Goal: Transaction & Acquisition: Download file/media

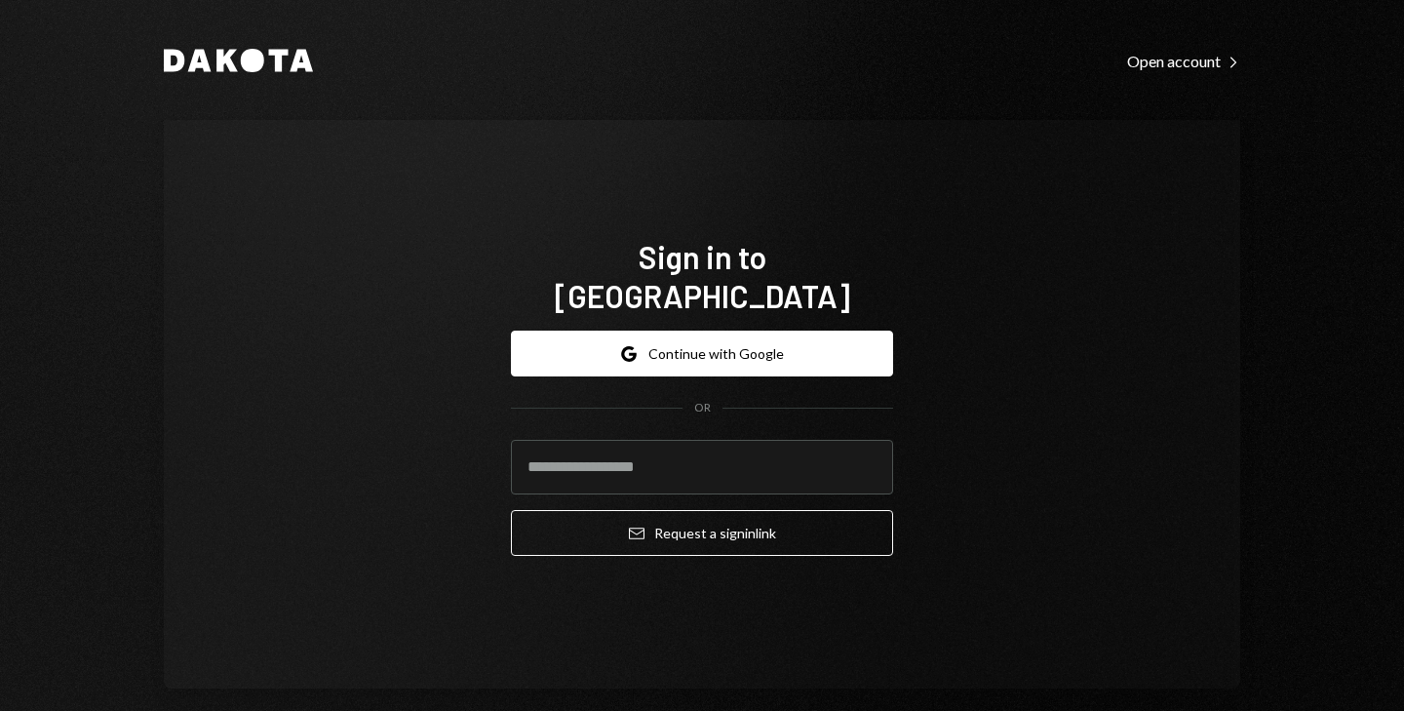
click at [677, 331] on button "Google Continue with Google" at bounding box center [702, 354] width 382 height 46
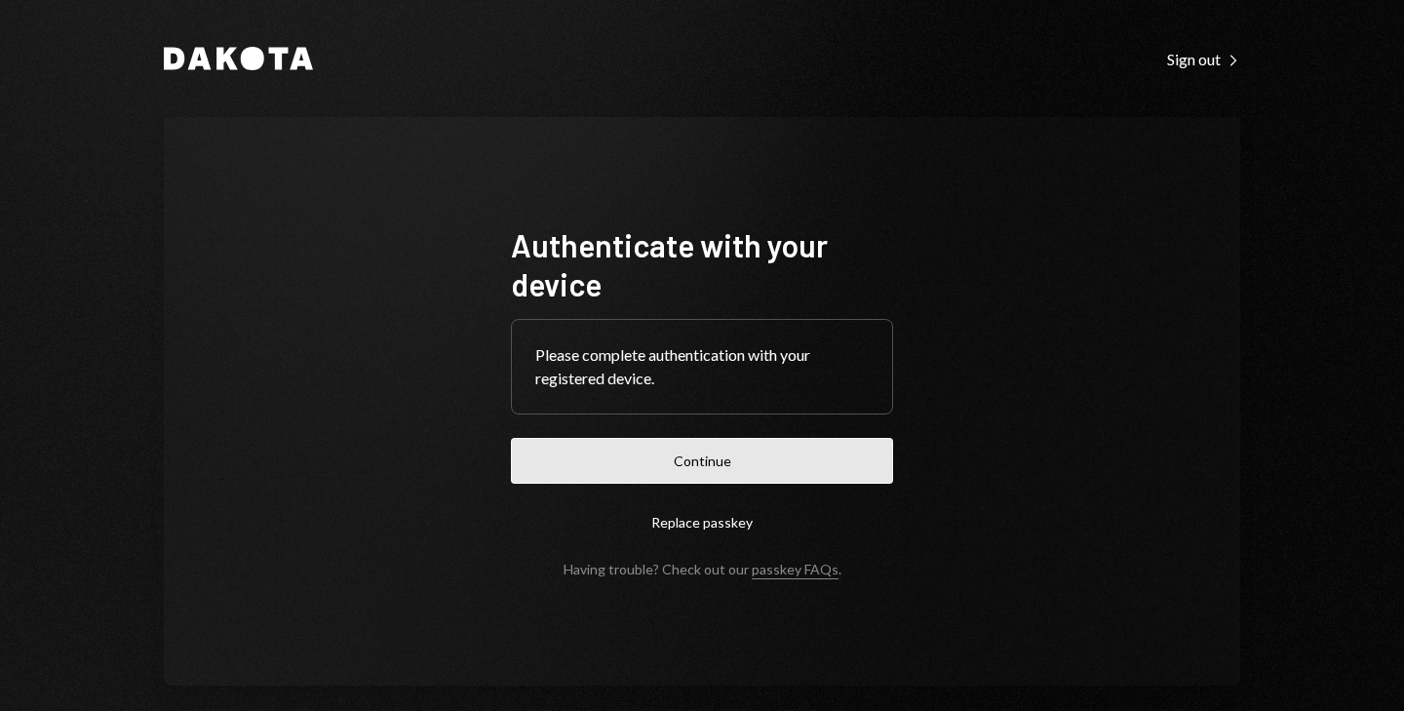
click at [670, 478] on button "Continue" at bounding box center [702, 461] width 382 height 46
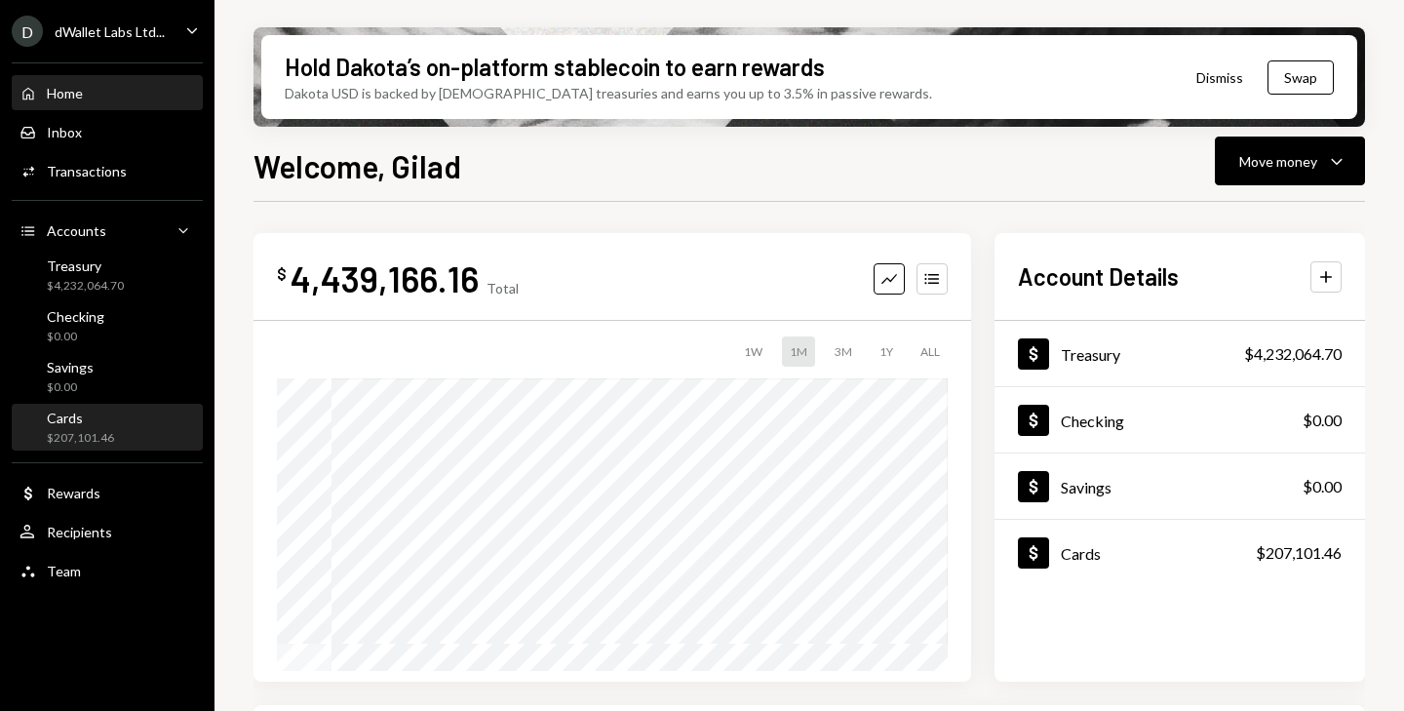
click at [102, 413] on div "Cards" at bounding box center [80, 417] width 67 height 17
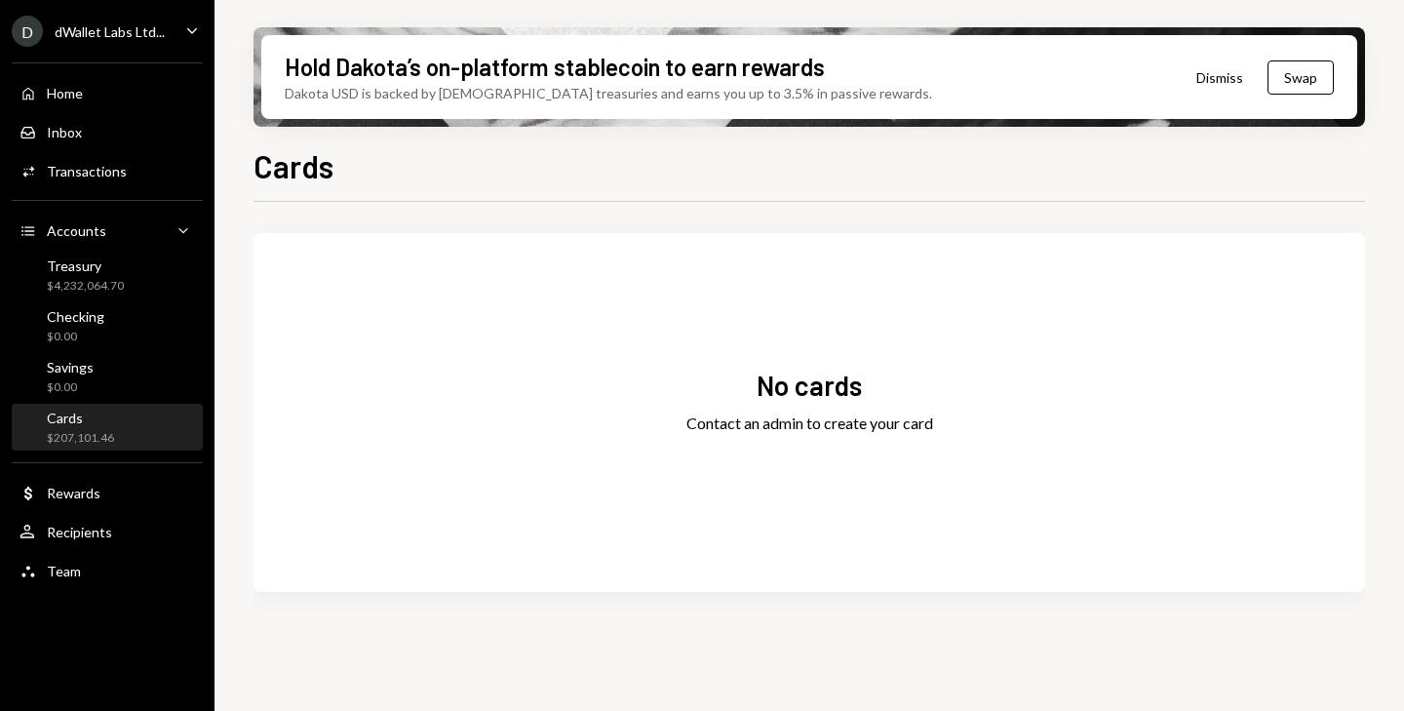
click at [200, 24] on icon "Caret Down" at bounding box center [191, 29] width 21 height 21
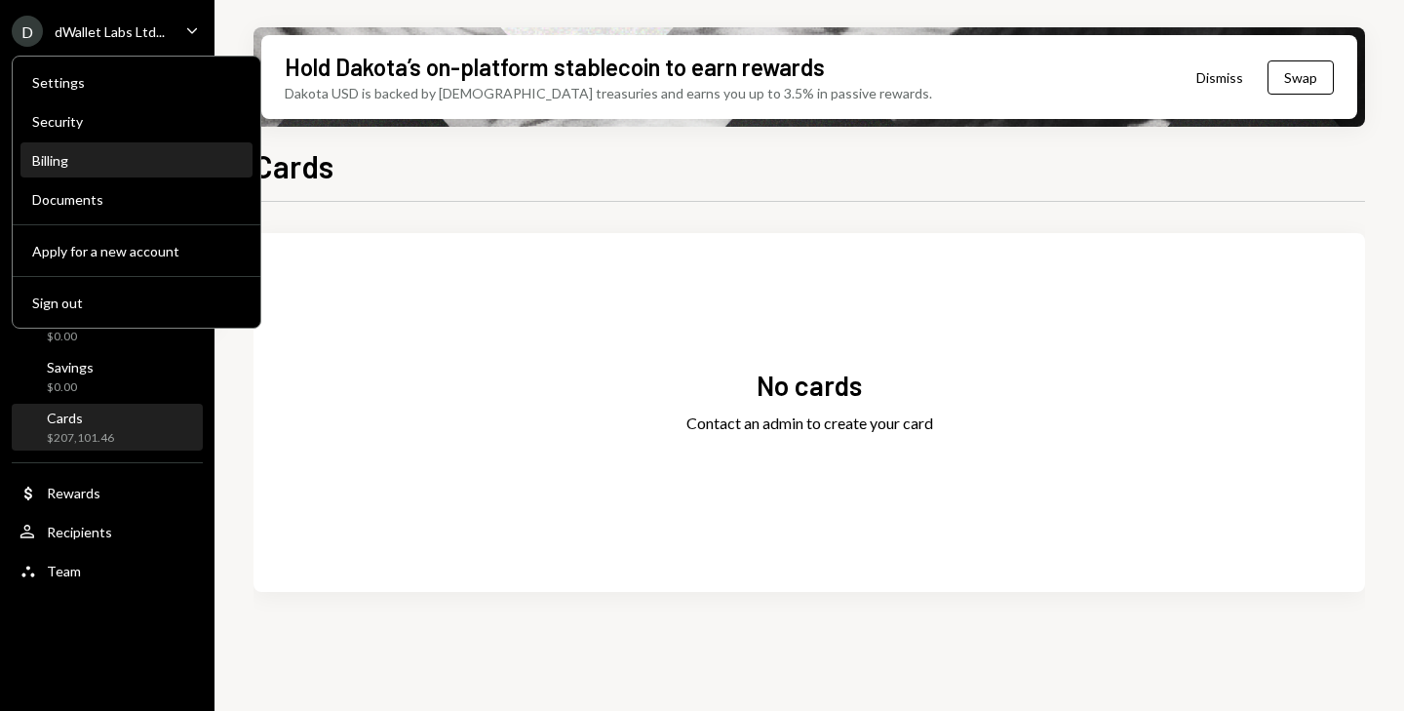
click at [83, 168] on div "Billing" at bounding box center [136, 160] width 209 height 17
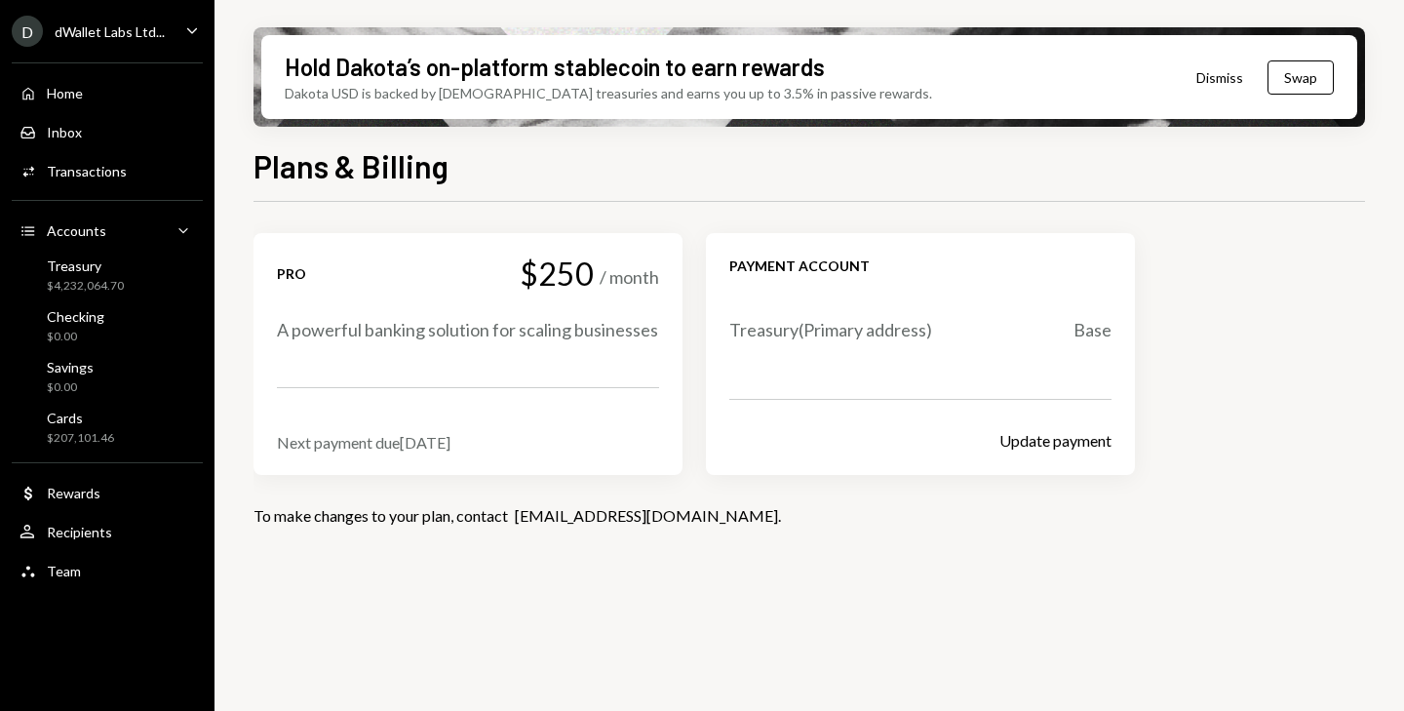
click at [196, 28] on icon "Main" at bounding box center [192, 30] width 10 height 6
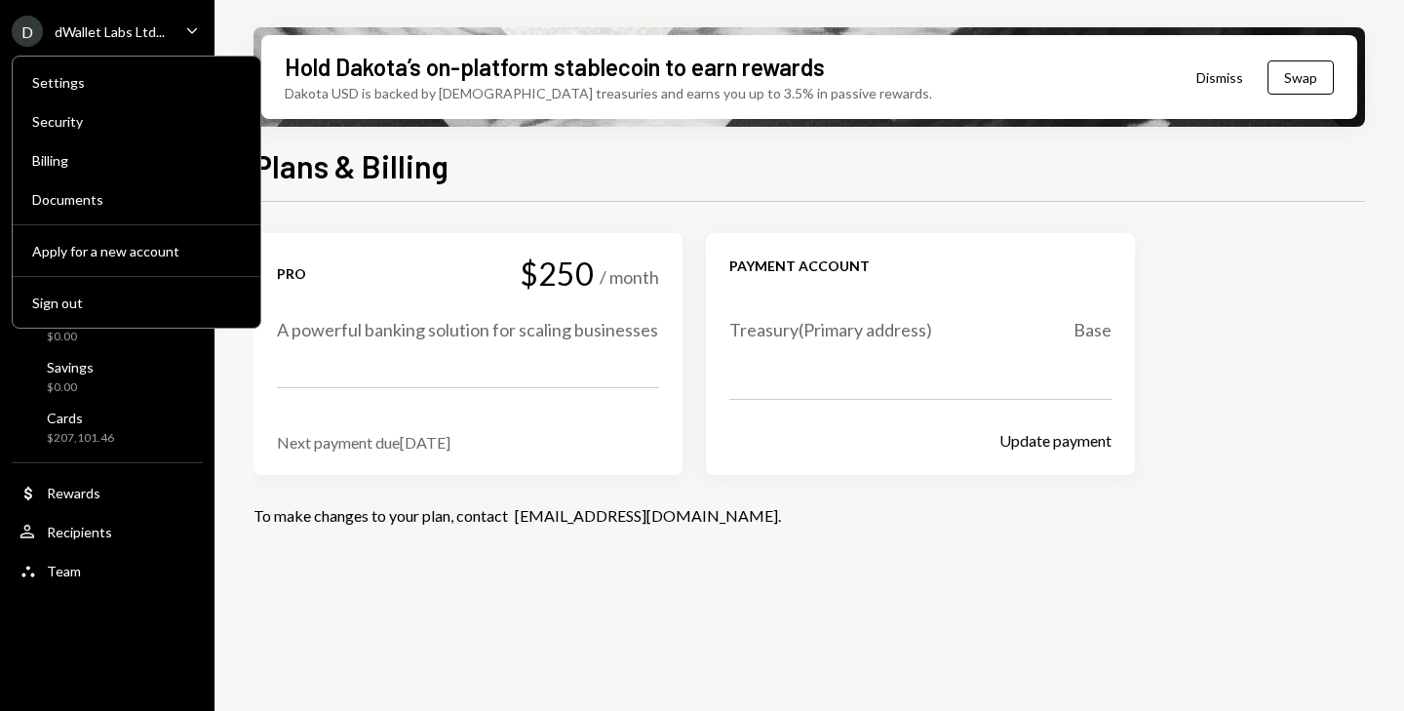
click at [765, 192] on div "Plans & Billing Pro $250 / month A powerful banking solution for scaling busine…" at bounding box center [808, 483] width 1111 height 683
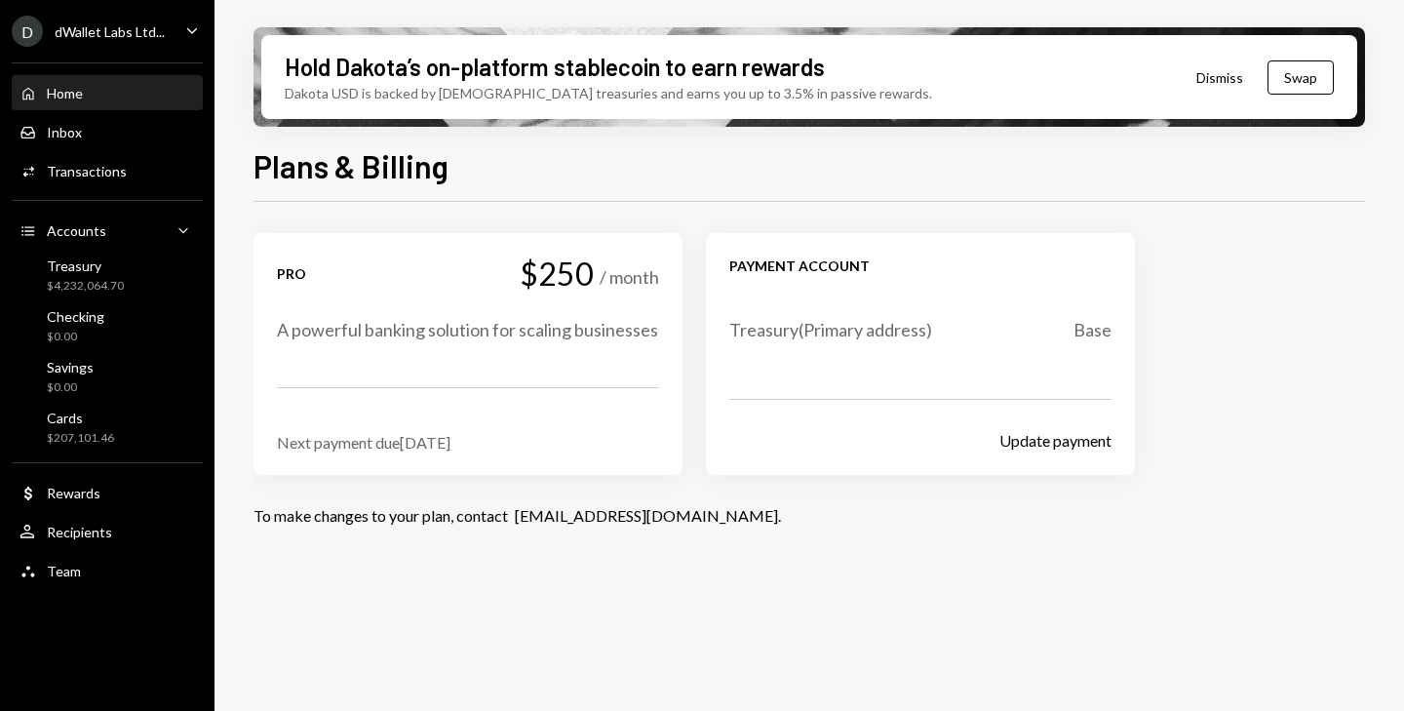
click at [65, 93] on div "Home" at bounding box center [65, 93] width 36 height 17
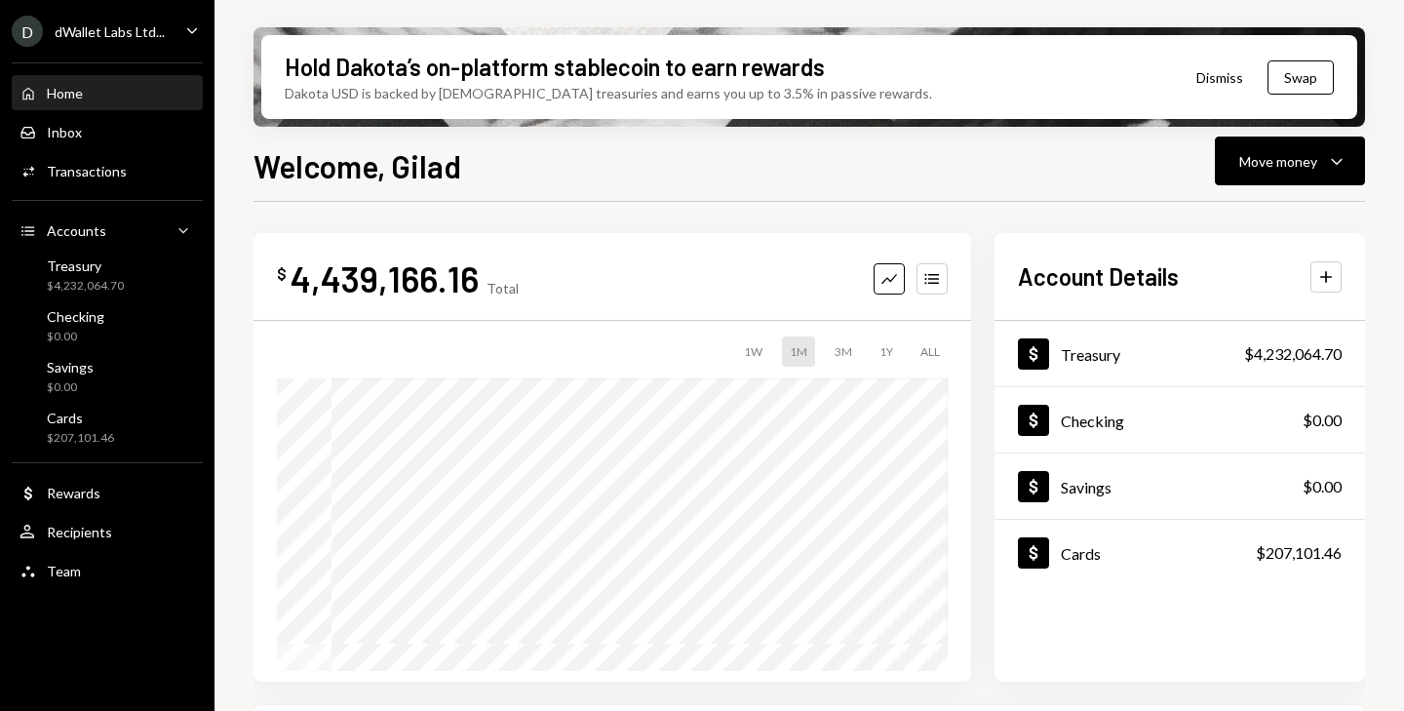
scroll to position [464, 0]
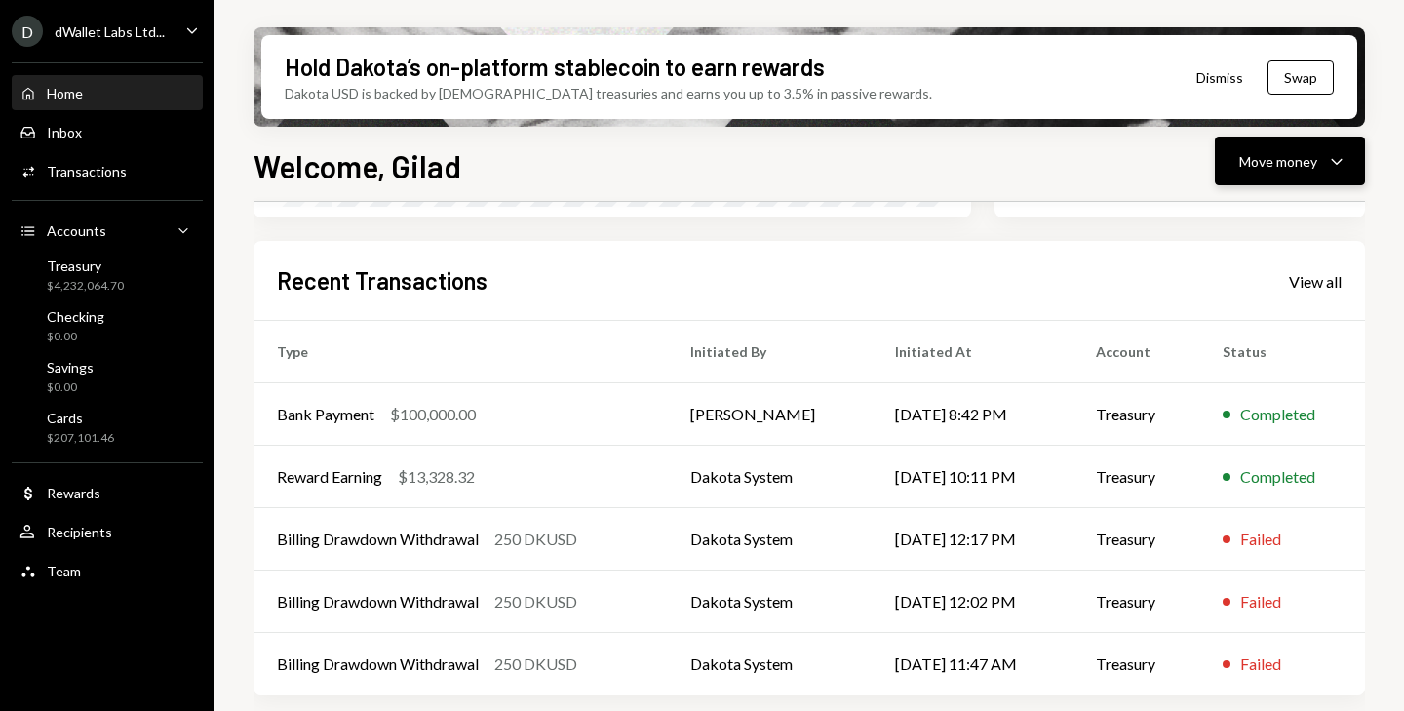
click at [1339, 162] on icon "button" at bounding box center [1336, 162] width 11 height 6
click at [975, 164] on div "Welcome, Gilad Move money Caret Down" at bounding box center [808, 163] width 1111 height 43
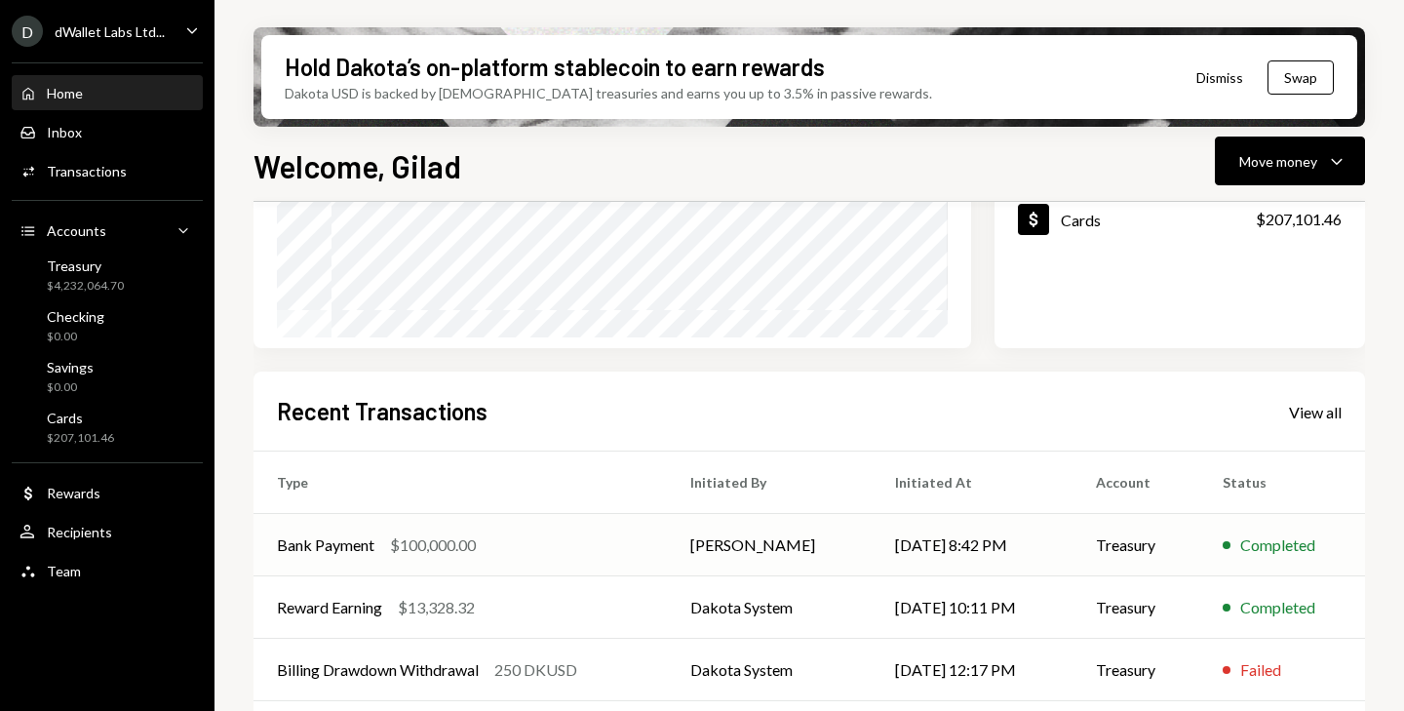
scroll to position [0, 0]
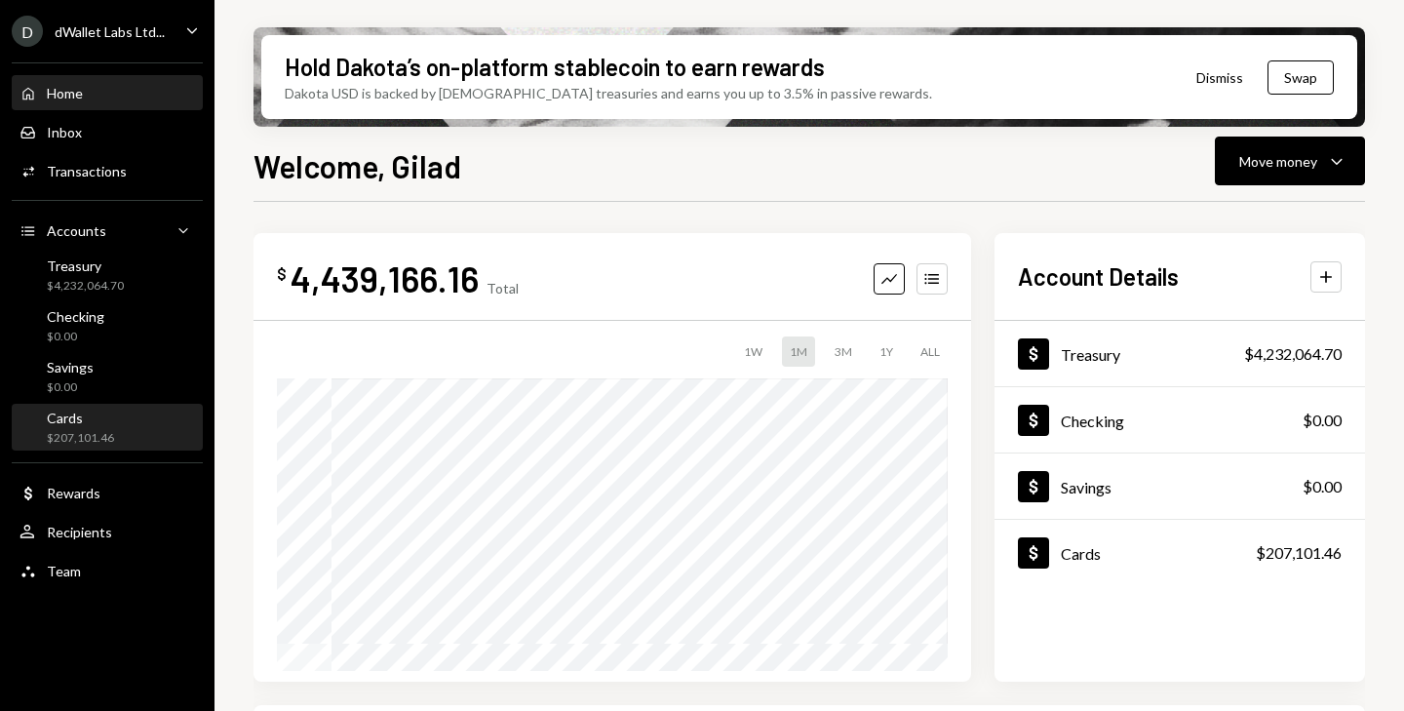
click at [94, 446] on div "Cards $207,101.46" at bounding box center [106, 428] width 175 height 45
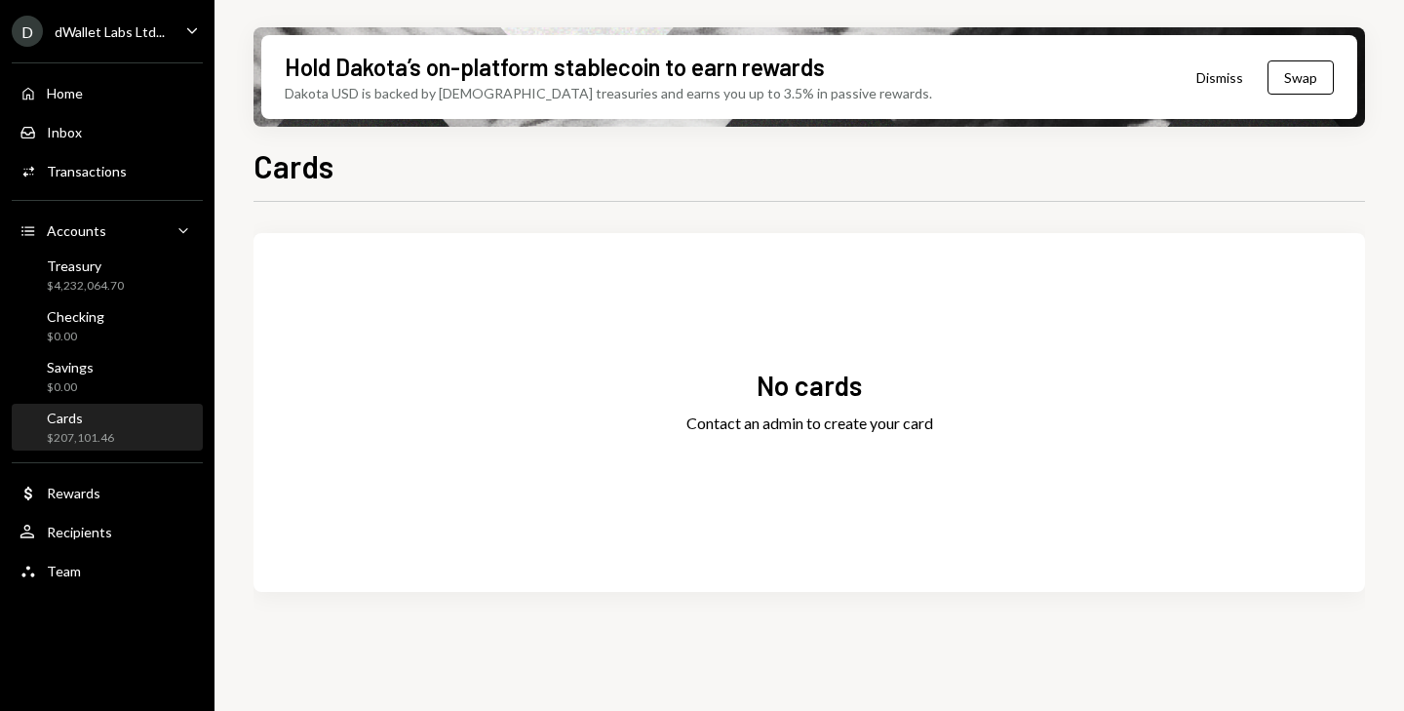
click at [181, 23] on icon "Caret Down" at bounding box center [191, 29] width 21 height 21
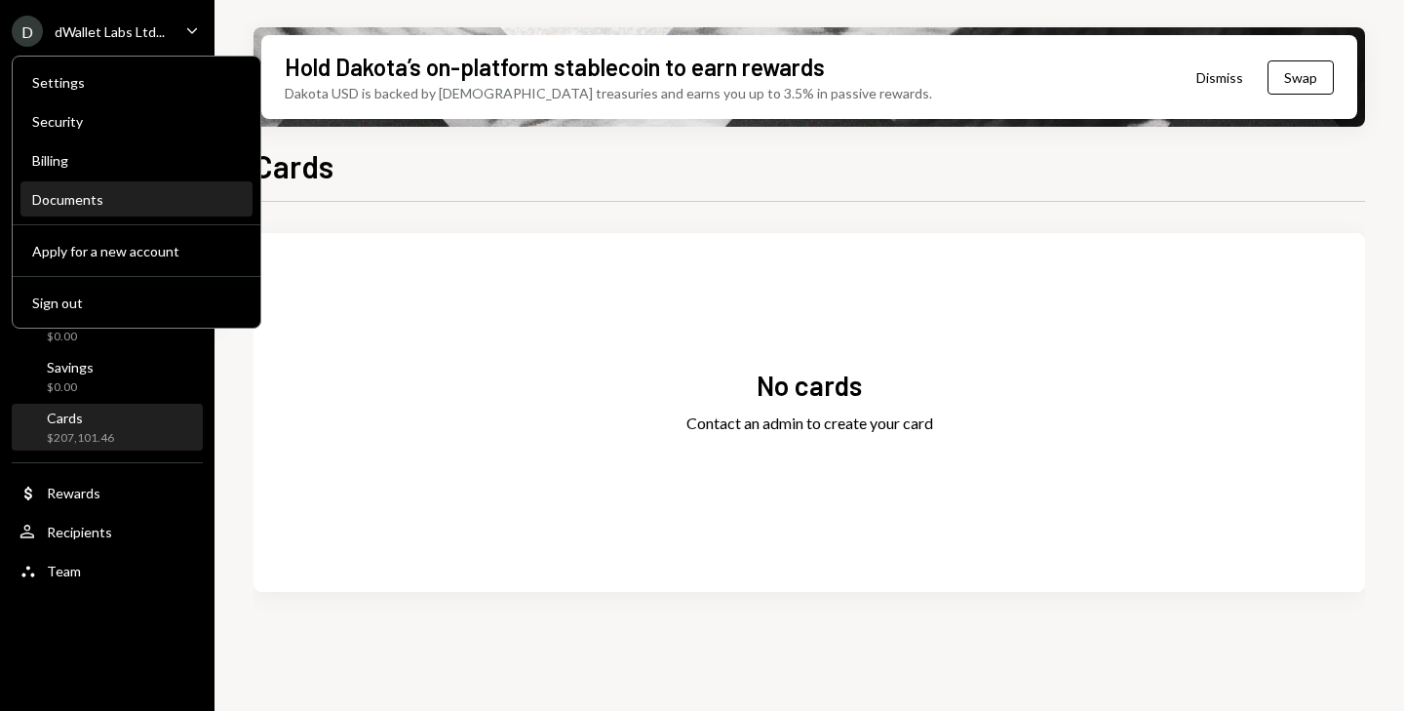
click at [90, 213] on div "Documents" at bounding box center [136, 199] width 209 height 33
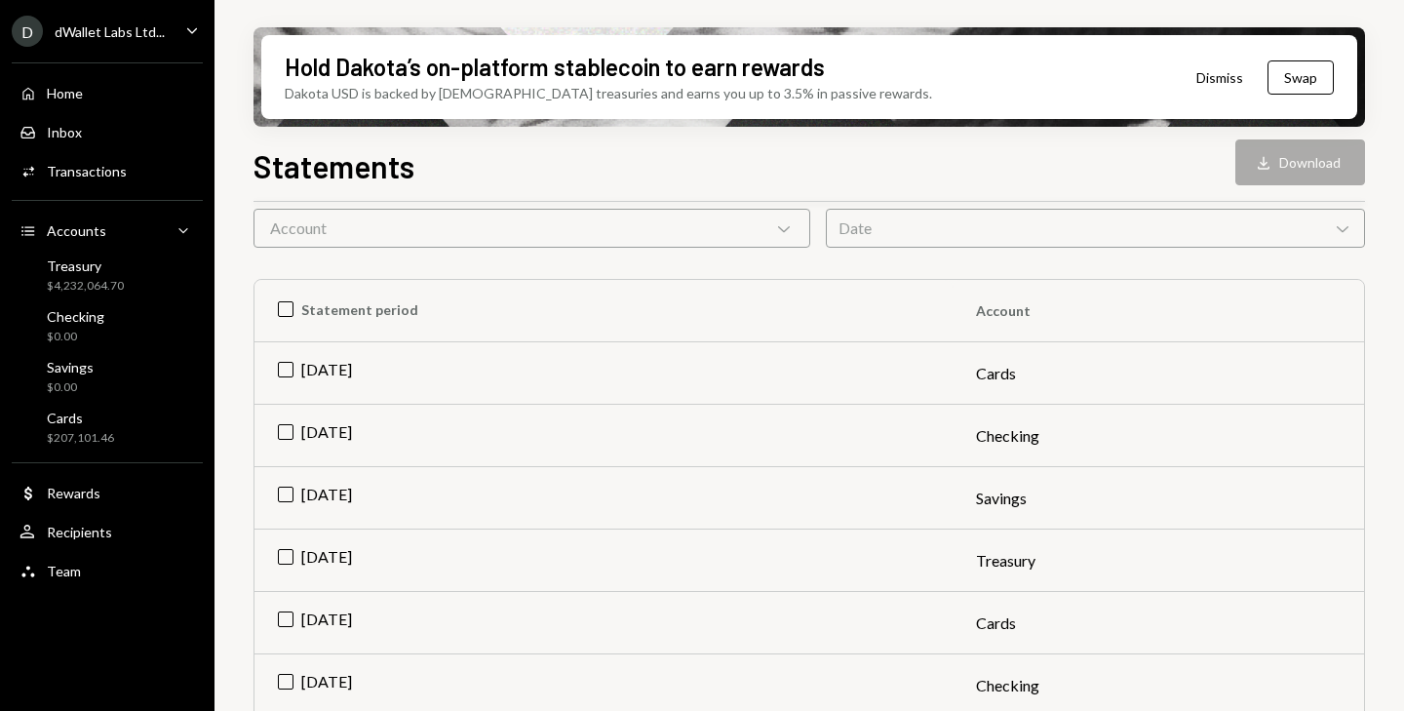
scroll to position [173, 0]
click at [278, 382] on td "Sep 2025" at bounding box center [603, 370] width 698 height 62
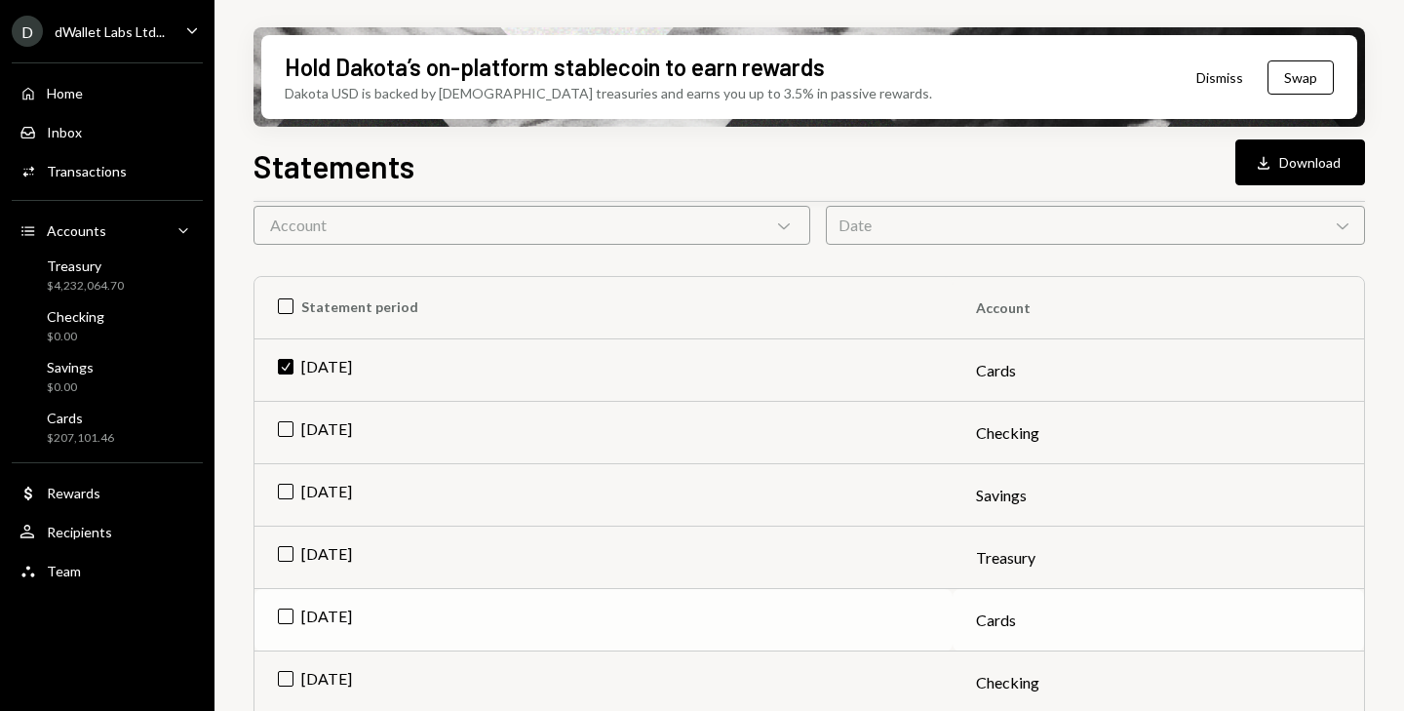
click at [281, 620] on td "Aug 2025" at bounding box center [603, 620] width 698 height 62
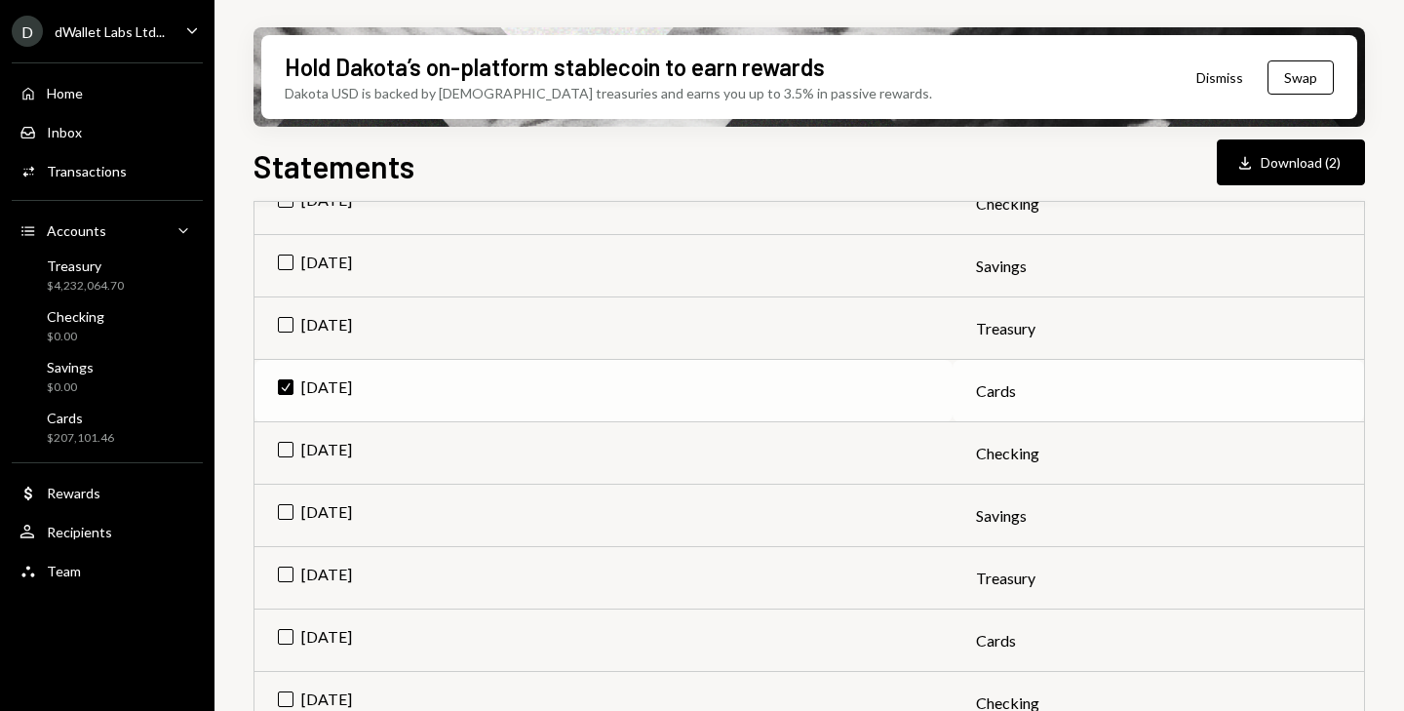
scroll to position [404, 0]
click at [282, 641] on td "Jul 2025" at bounding box center [603, 638] width 698 height 62
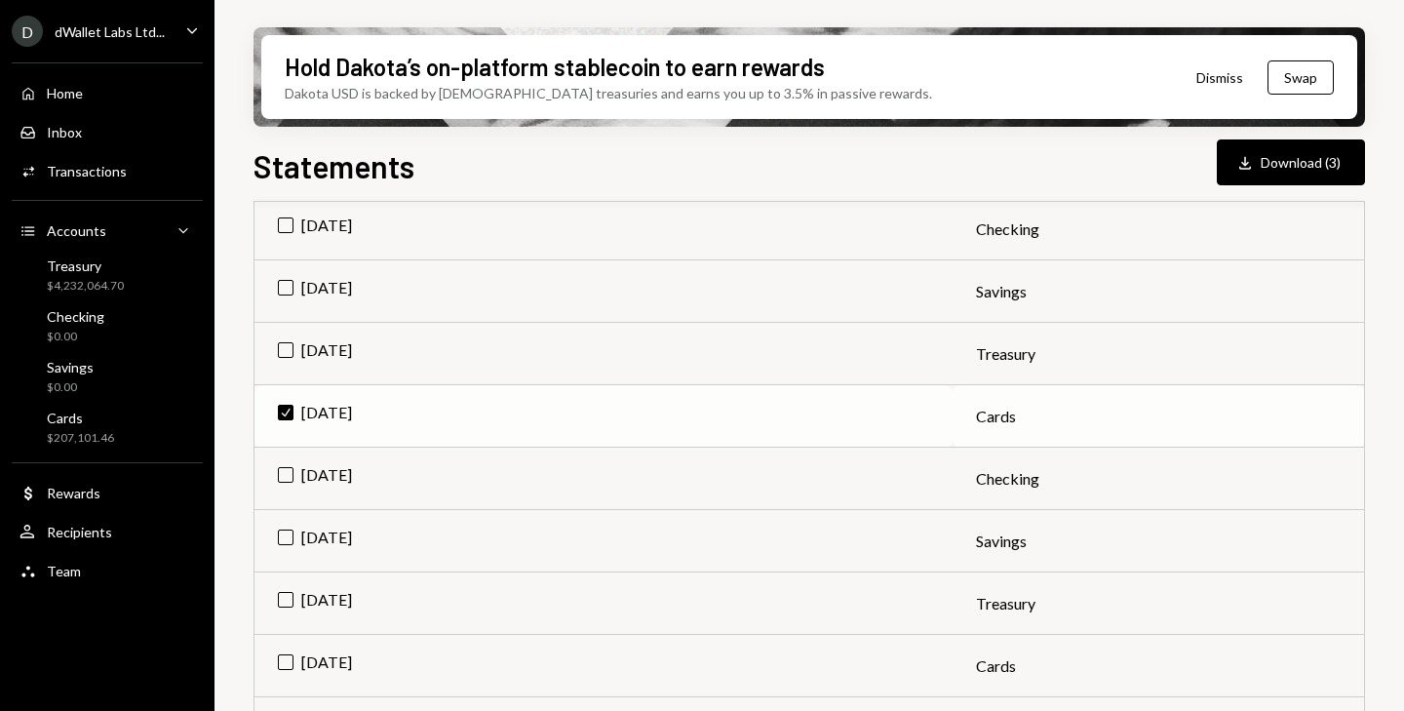
scroll to position [631, 0]
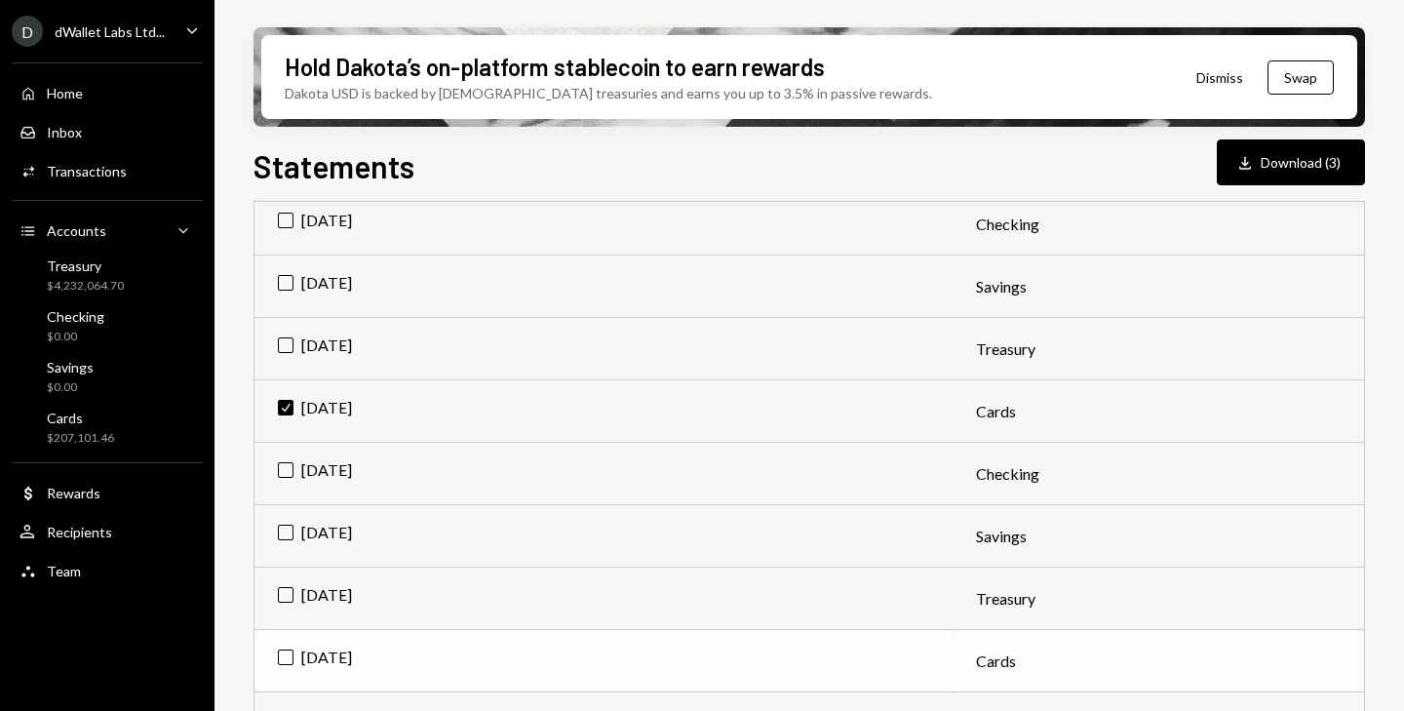
click at [289, 658] on td "Jun 2025" at bounding box center [603, 661] width 698 height 62
click at [1295, 160] on button "Download Download (4)" at bounding box center [1291, 162] width 148 height 46
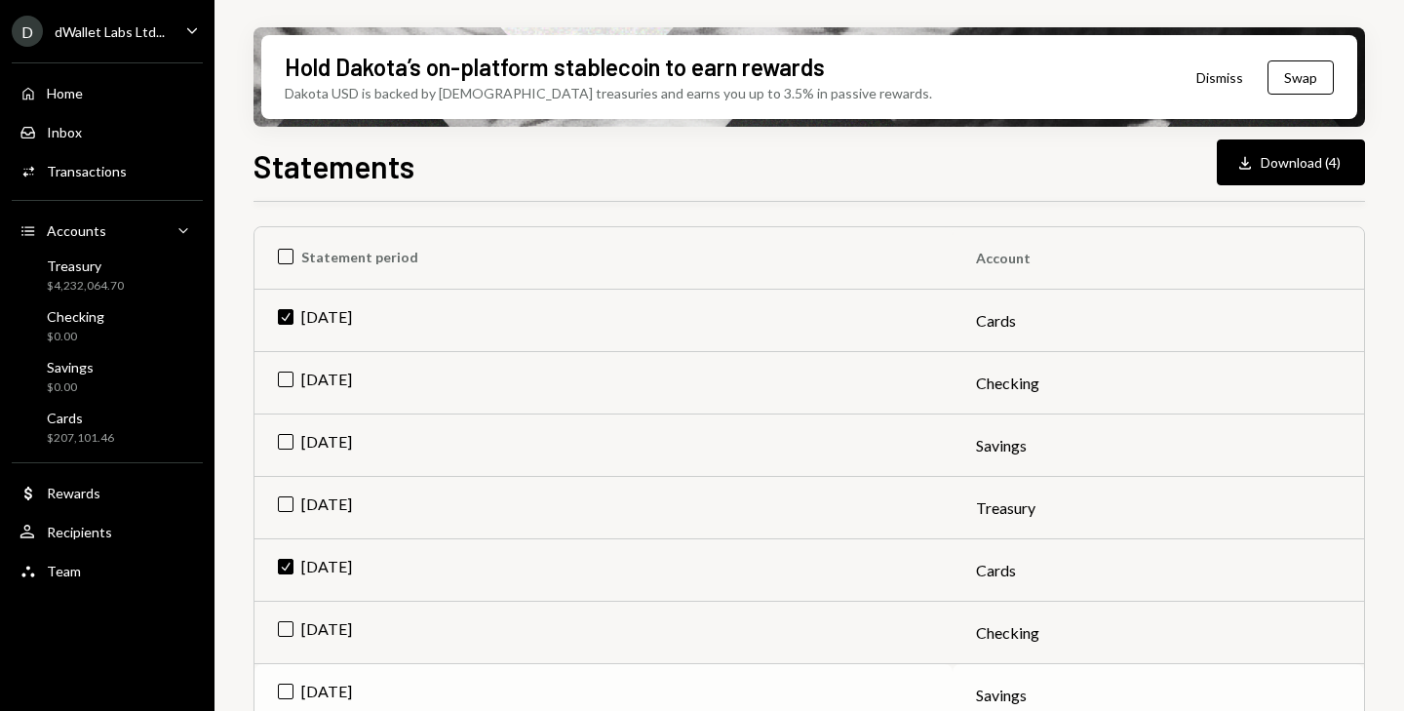
scroll to position [0, 0]
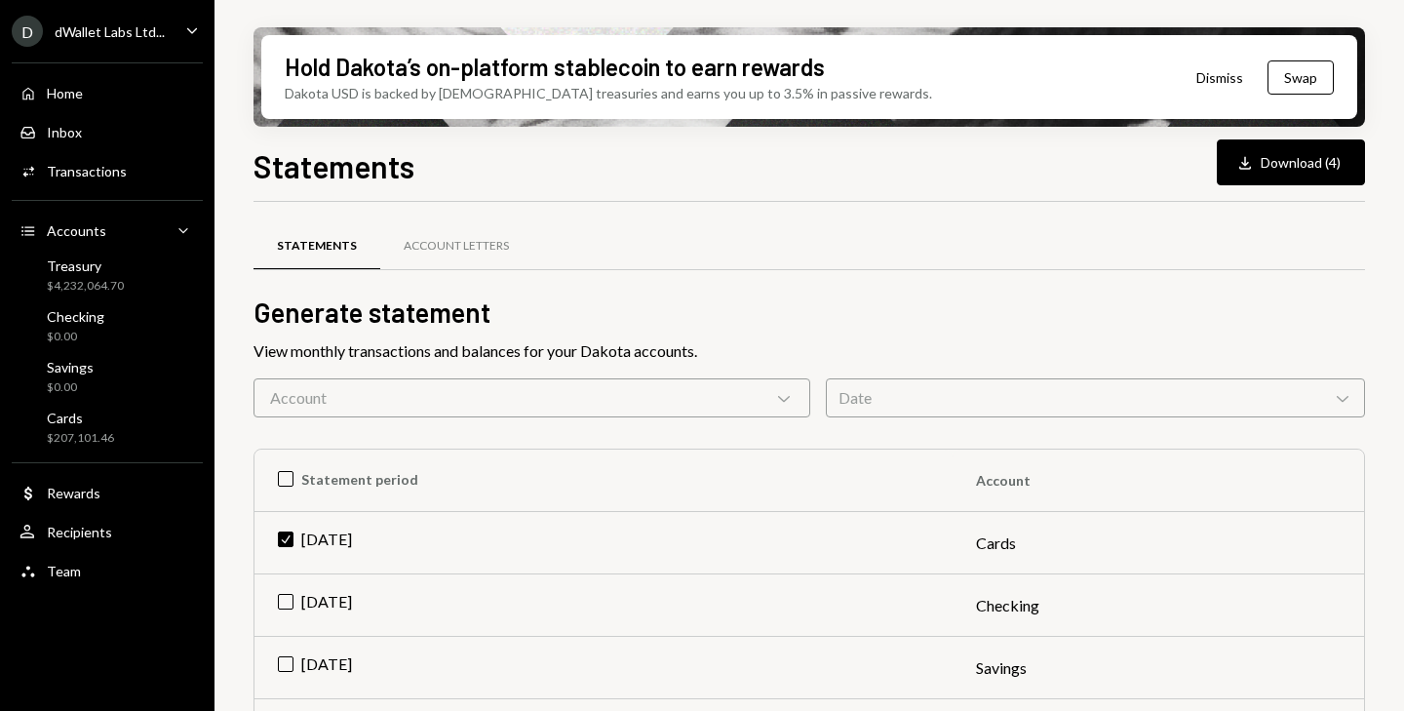
click at [429, 396] on div "Account Chevron Down" at bounding box center [531, 397] width 557 height 39
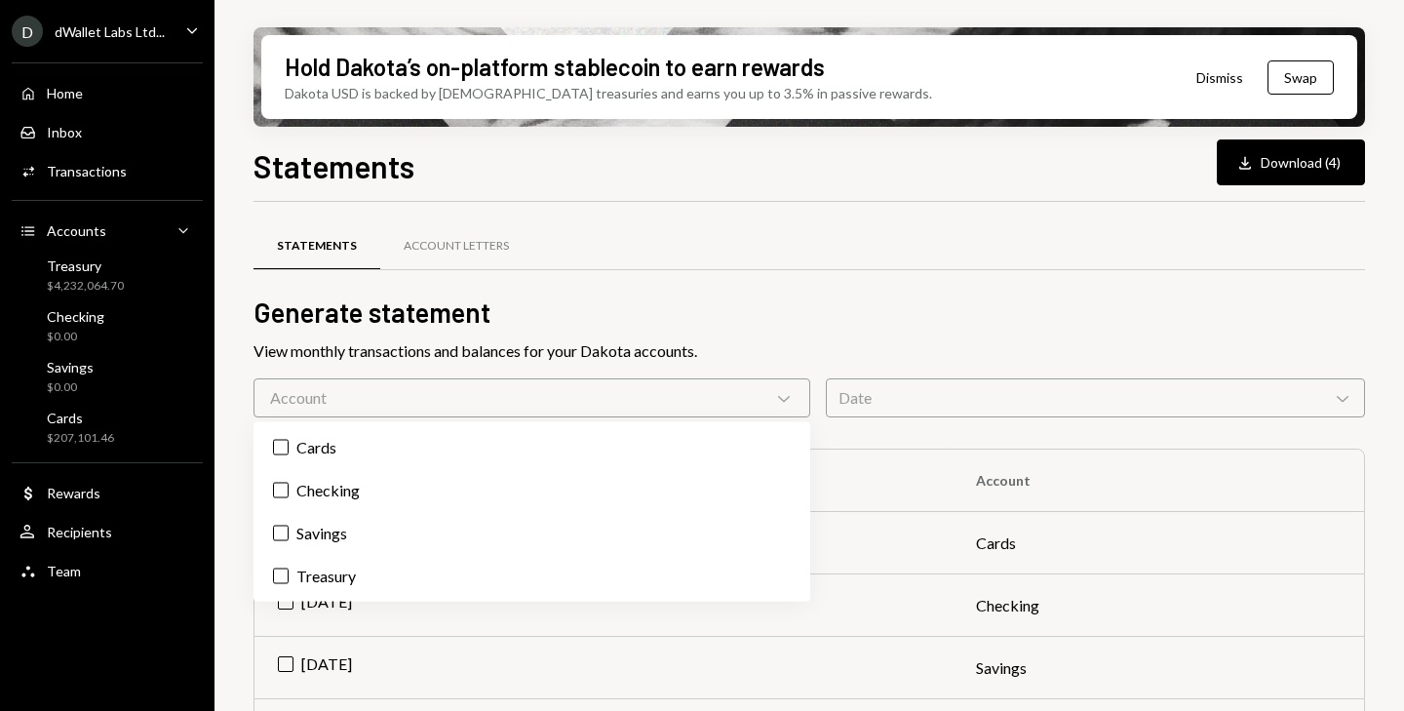
click at [915, 392] on div "Date Chevron Down" at bounding box center [1095, 397] width 539 height 39
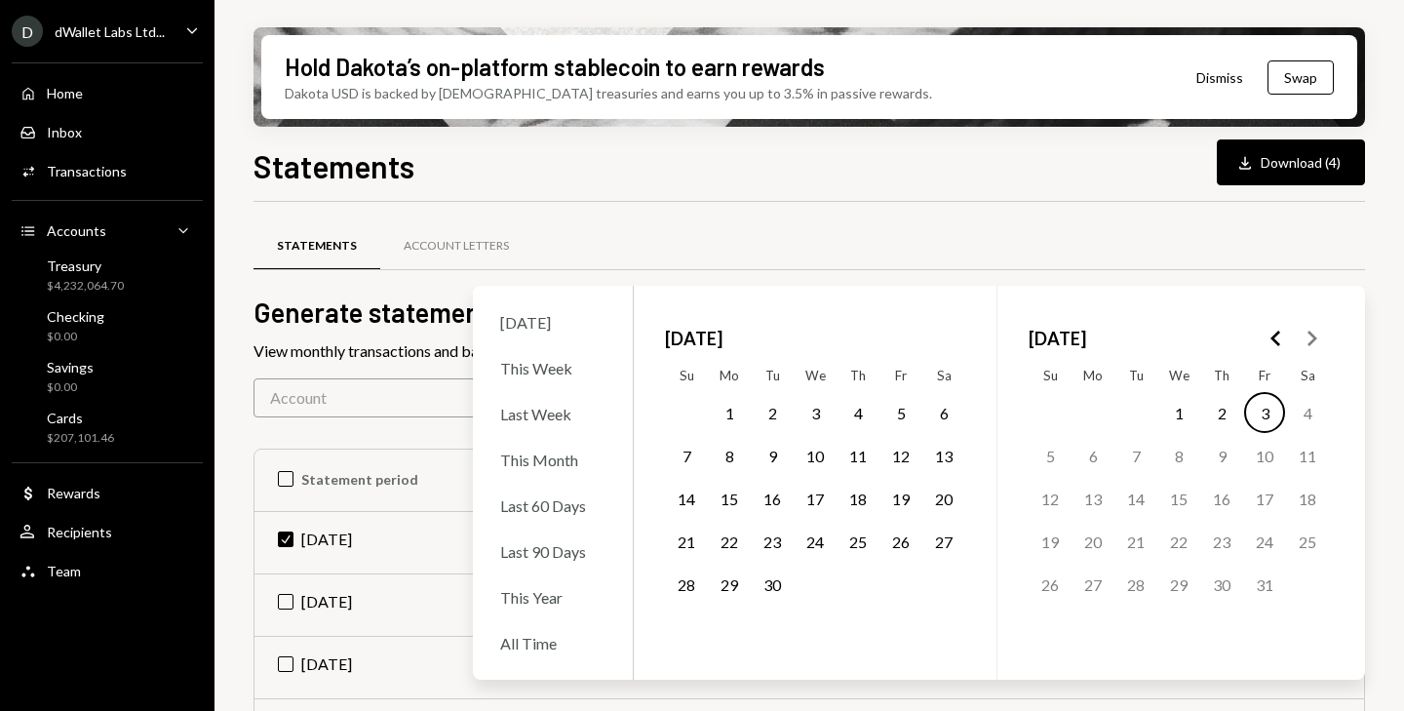
click at [749, 245] on div "Statements Account Letters" at bounding box center [808, 246] width 1111 height 50
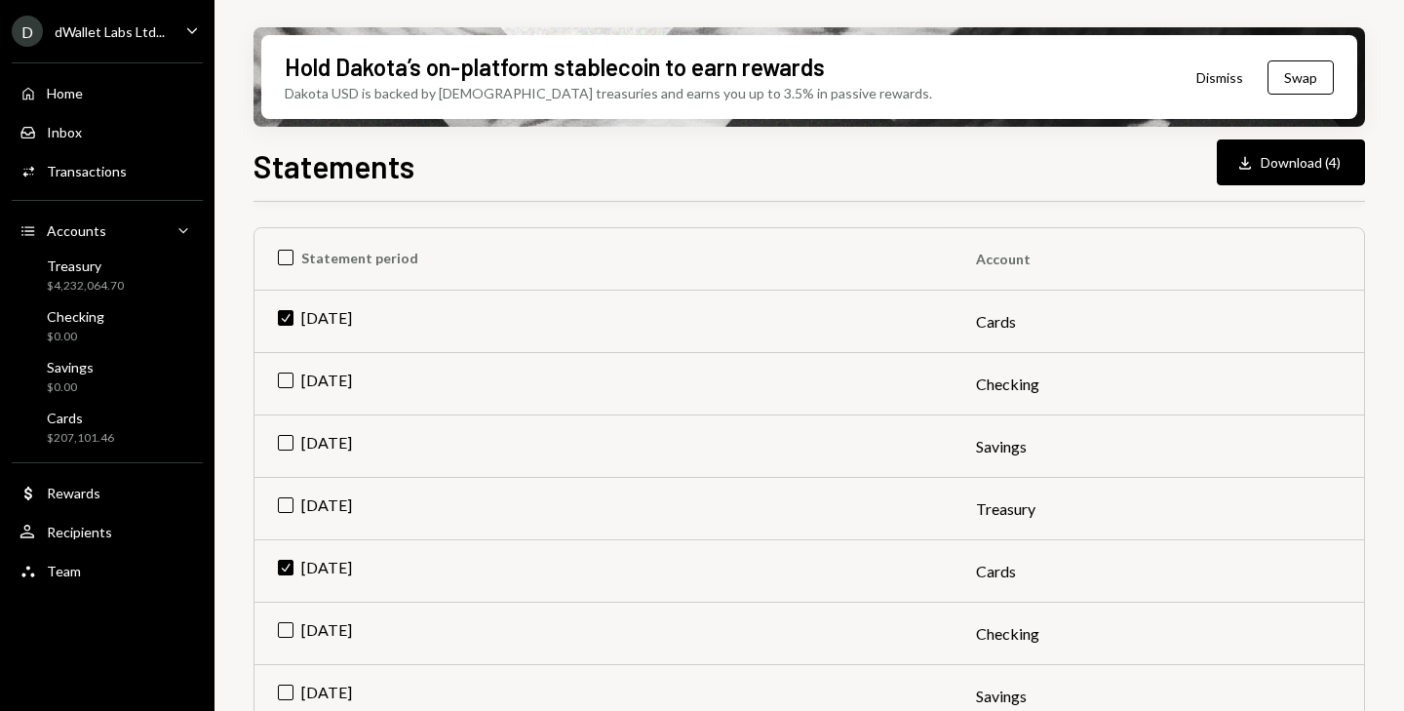
scroll to position [224, 0]
